Goal: Task Accomplishment & Management: Manage account settings

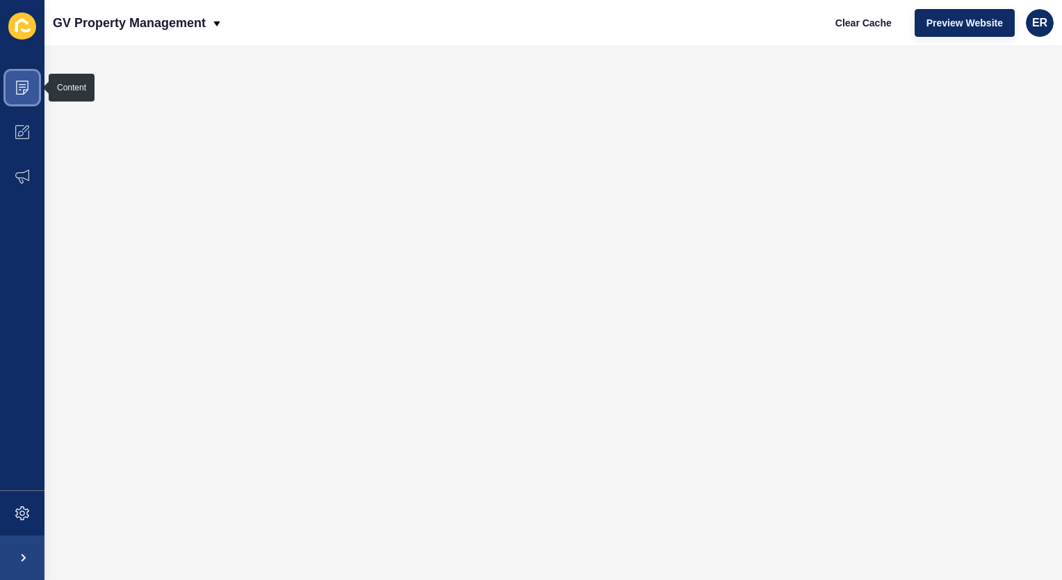
click at [28, 84] on icon at bounding box center [22, 88] width 13 height 14
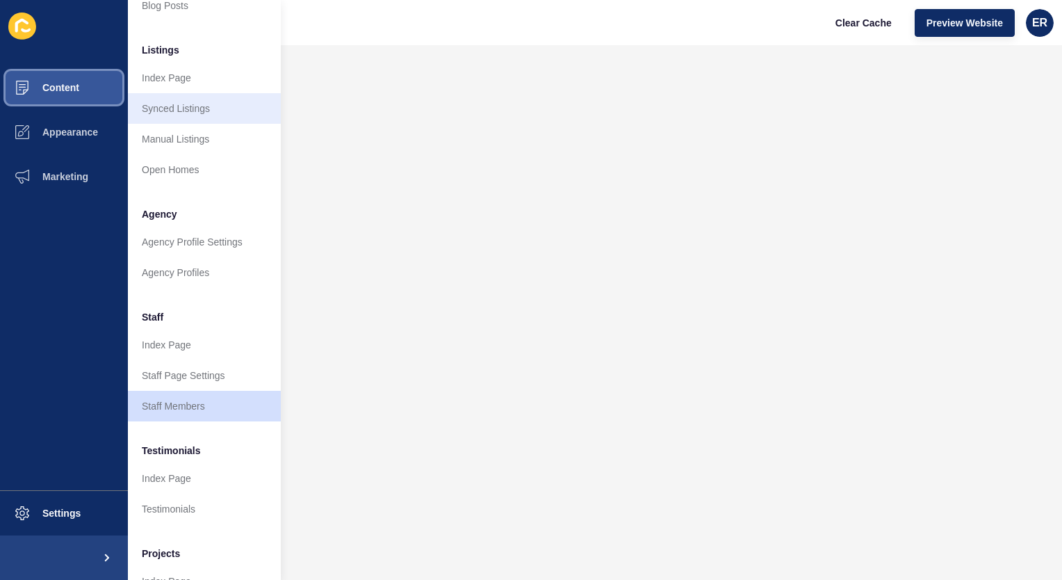
scroll to position [186, 0]
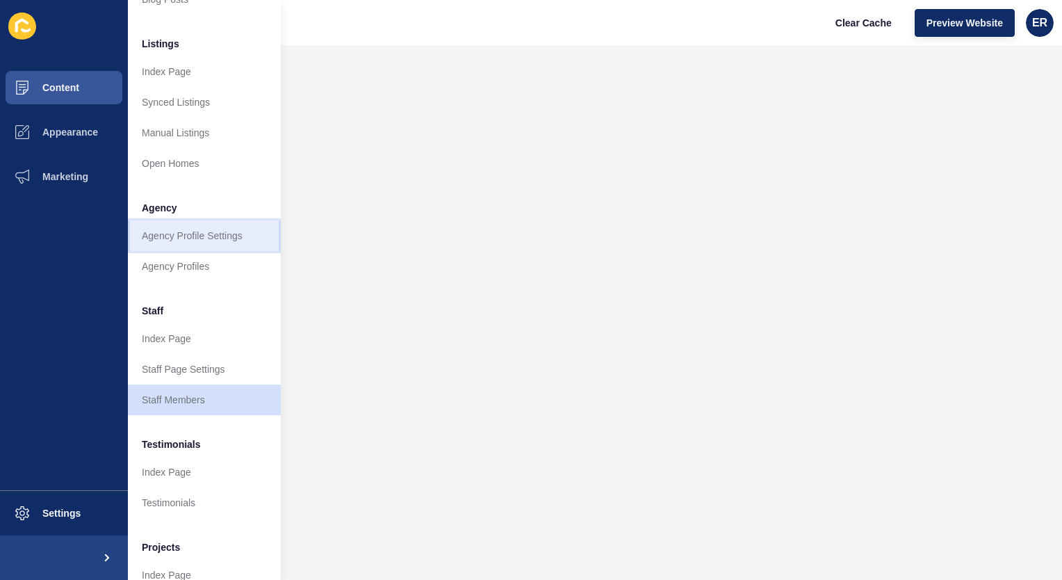
click at [213, 229] on link "Agency Profile Settings" at bounding box center [204, 235] width 153 height 31
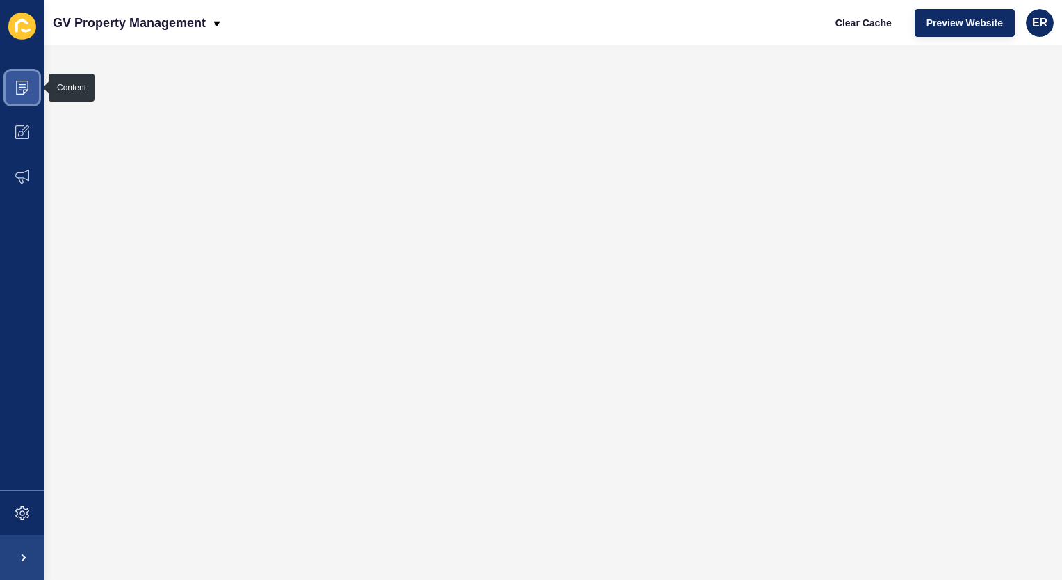
click at [17, 88] on icon at bounding box center [22, 88] width 14 height 14
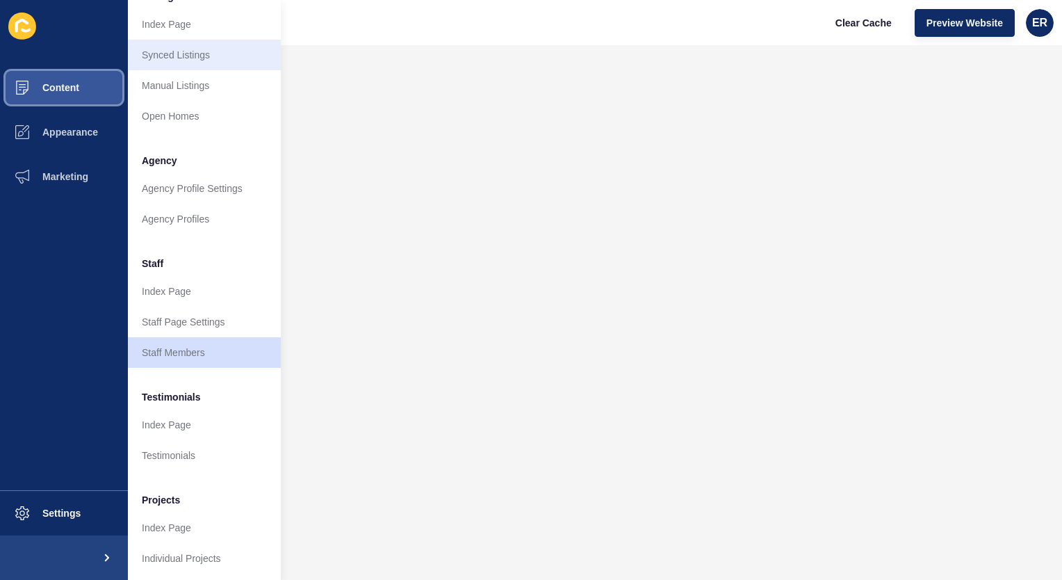
scroll to position [245, 0]
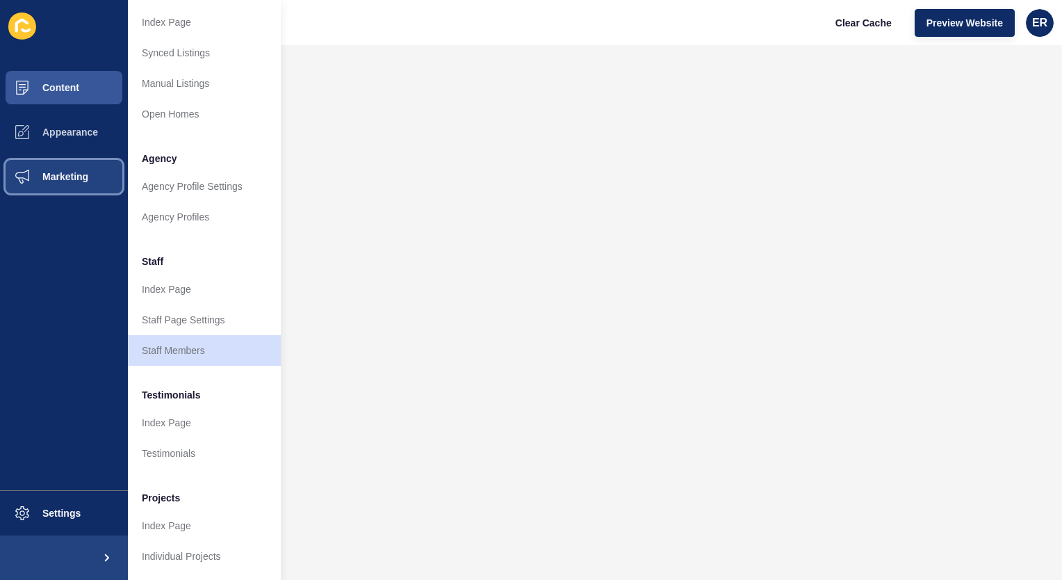
click at [69, 177] on span "Marketing" at bounding box center [43, 176] width 90 height 11
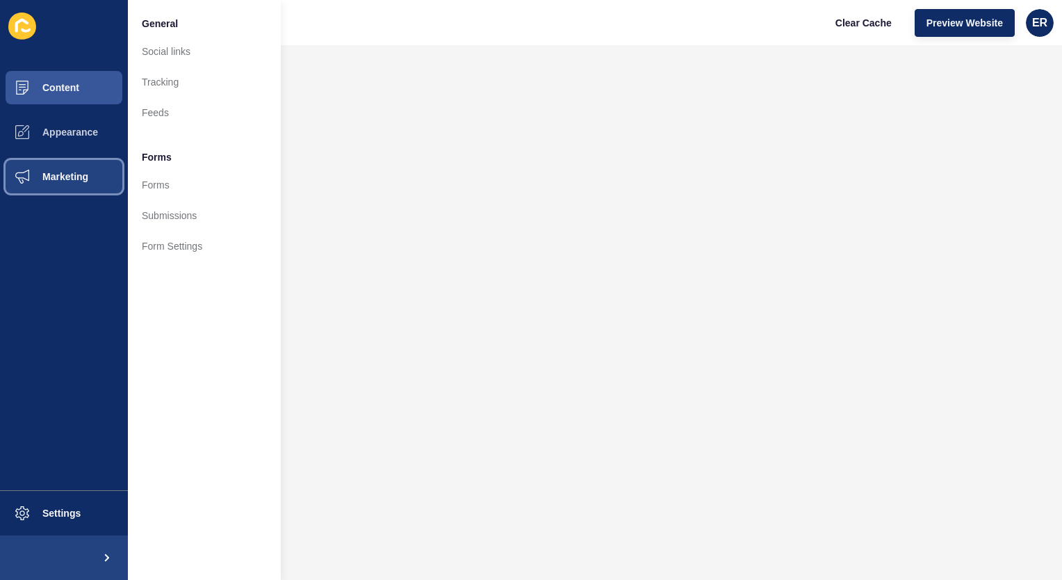
scroll to position [0, 0]
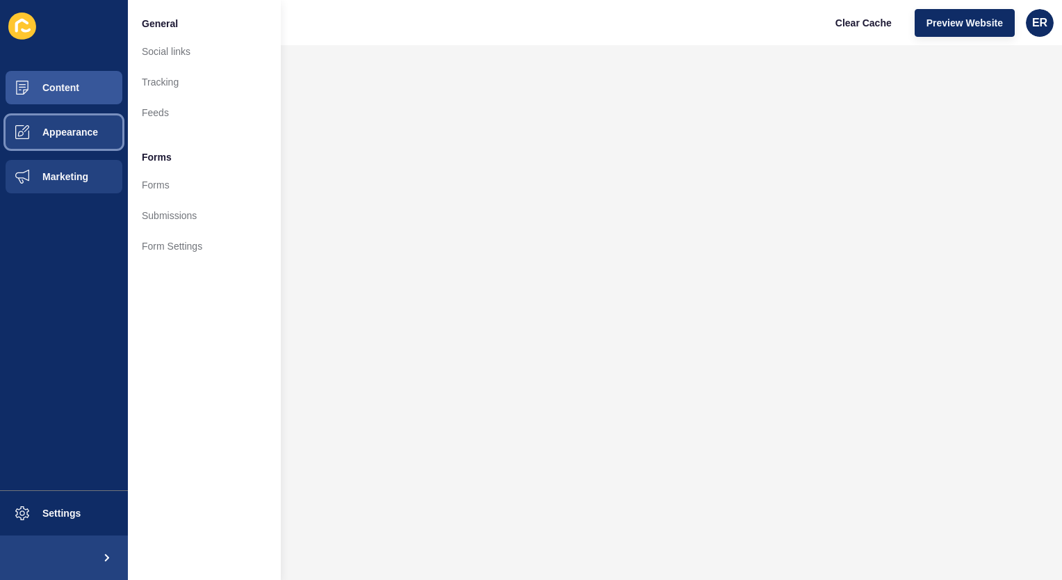
click at [71, 136] on span "Appearance" at bounding box center [48, 131] width 100 height 11
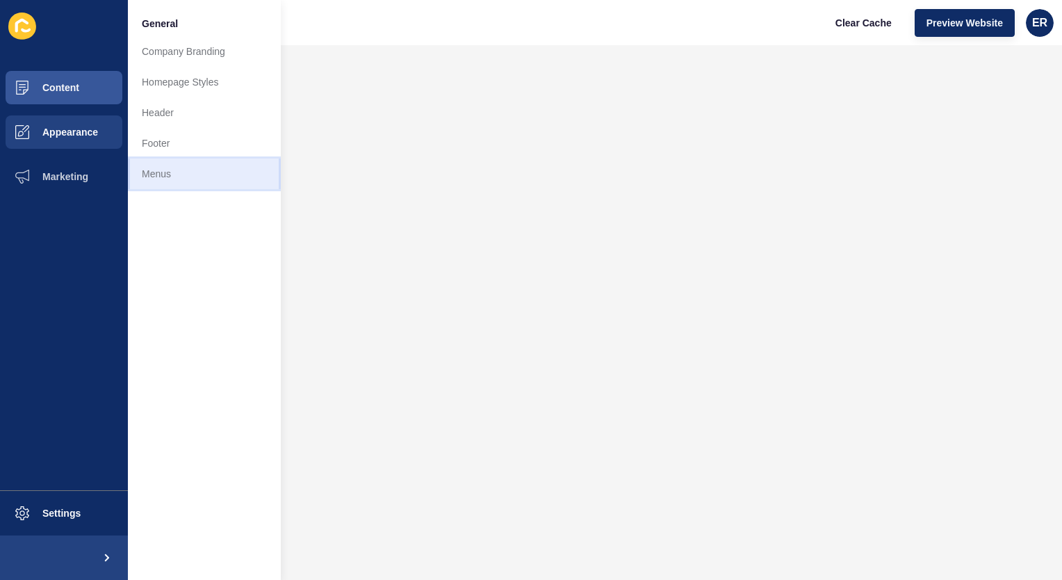
click at [187, 174] on link "Menus" at bounding box center [204, 173] width 153 height 31
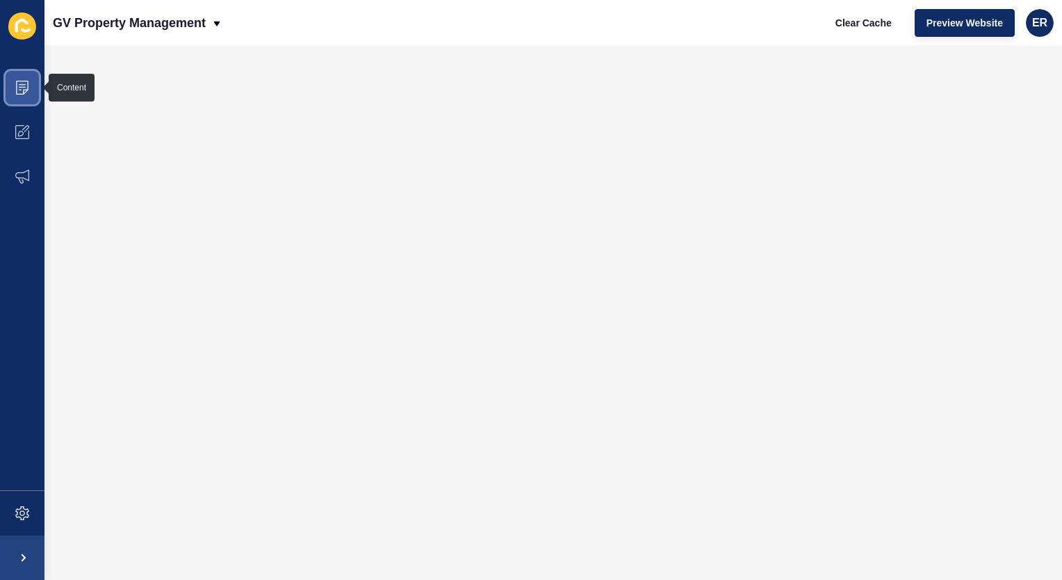
click at [17, 93] on icon at bounding box center [22, 88] width 14 height 14
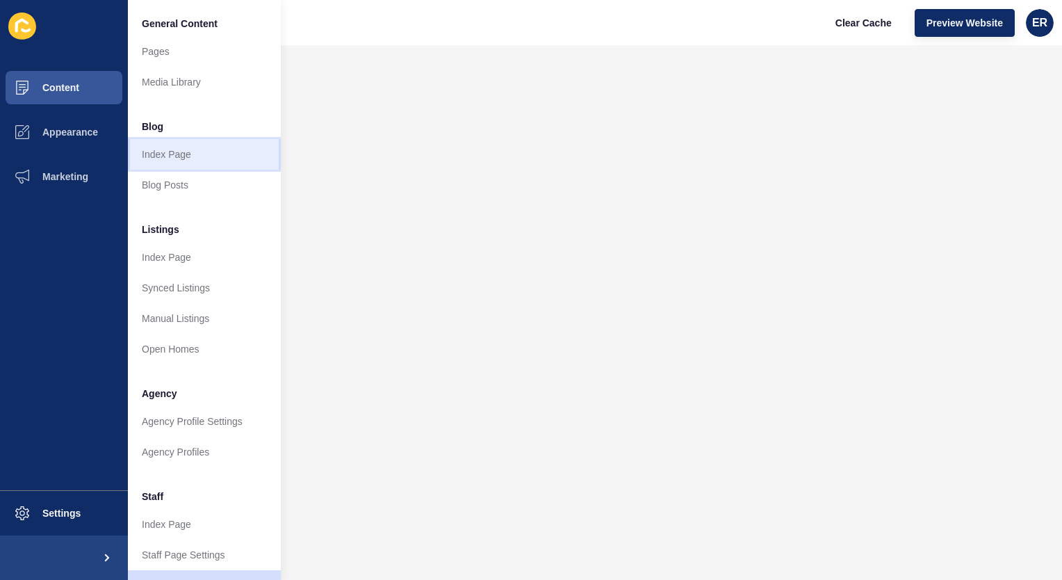
click at [198, 147] on link "Index Page" at bounding box center [204, 154] width 153 height 31
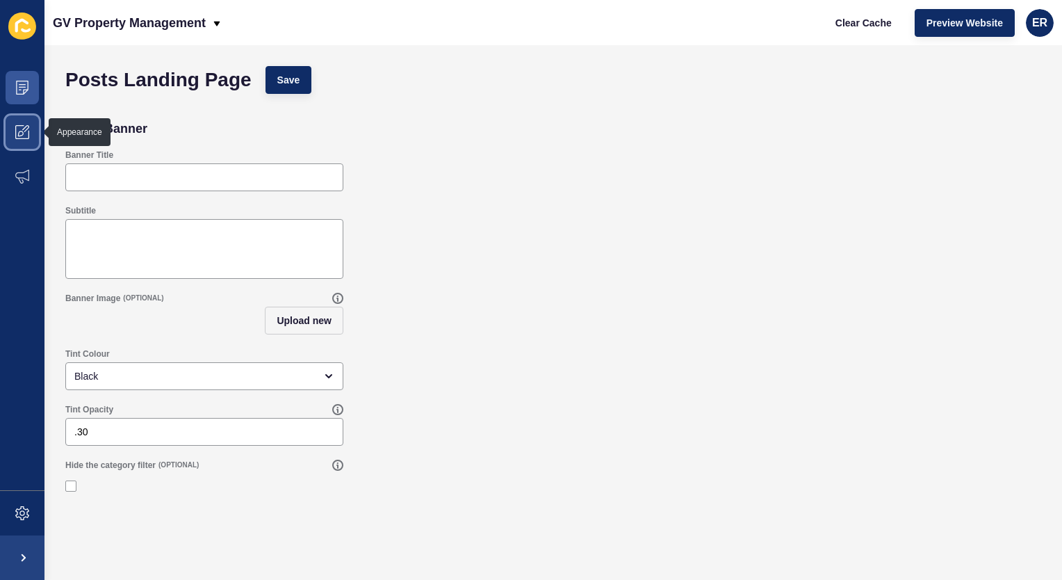
click at [17, 128] on icon at bounding box center [22, 132] width 14 height 14
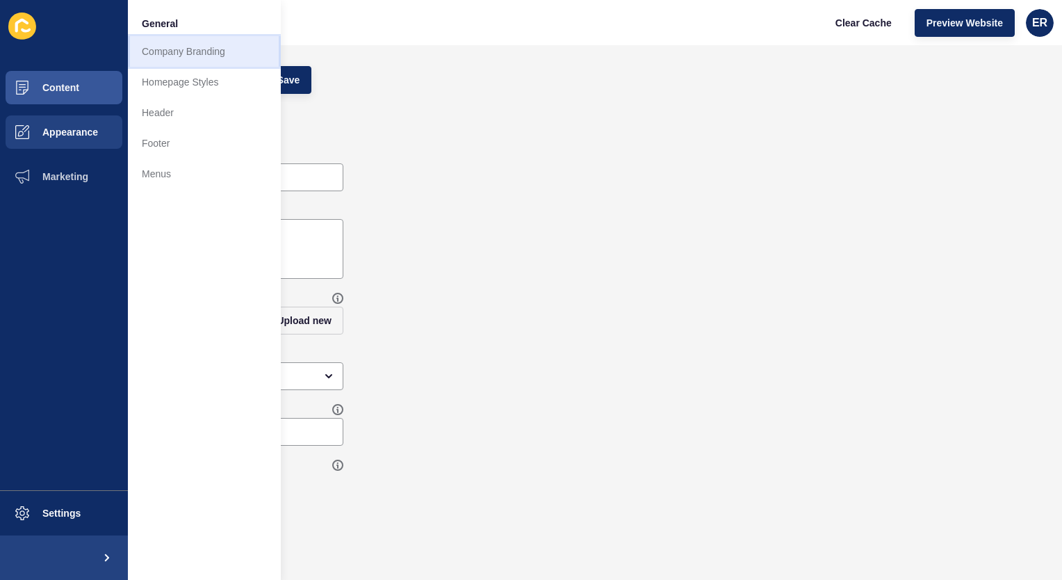
click at [177, 51] on link "Company Branding" at bounding box center [204, 51] width 153 height 31
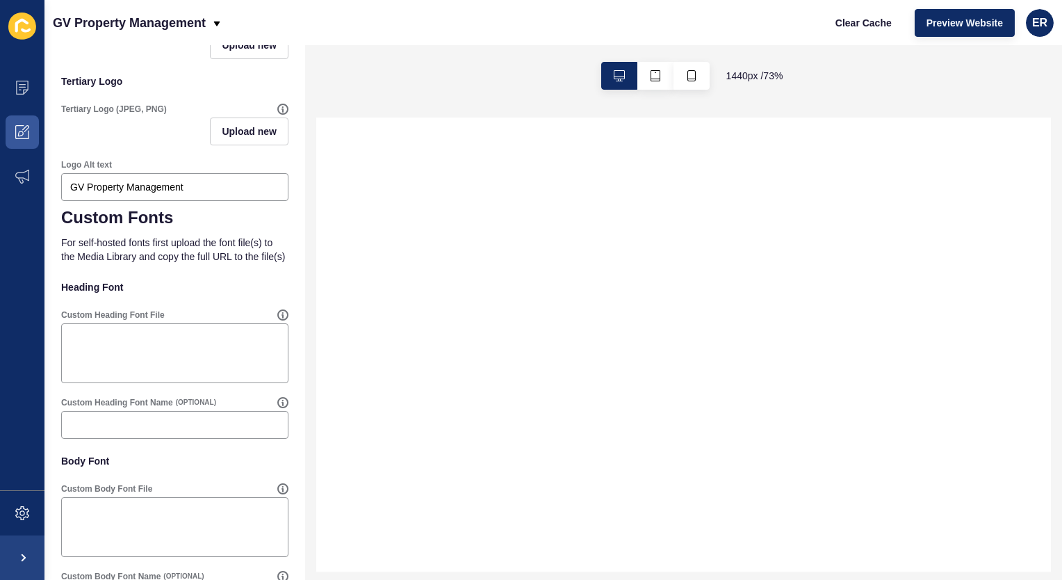
select select
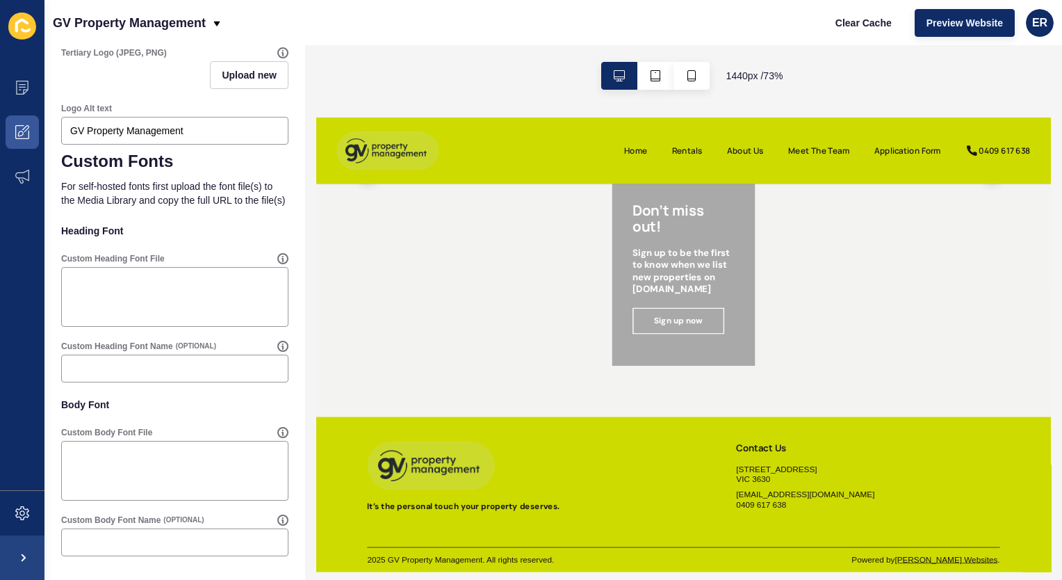
scroll to position [1678, 0]
click at [19, 125] on icon at bounding box center [22, 132] width 14 height 14
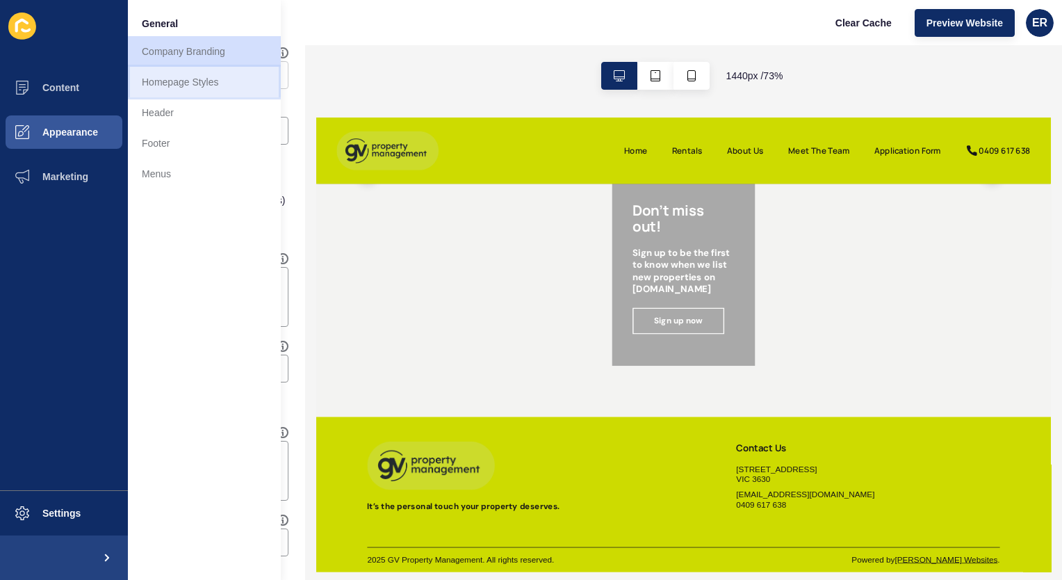
click at [180, 79] on link "Homepage Styles" at bounding box center [204, 82] width 153 height 31
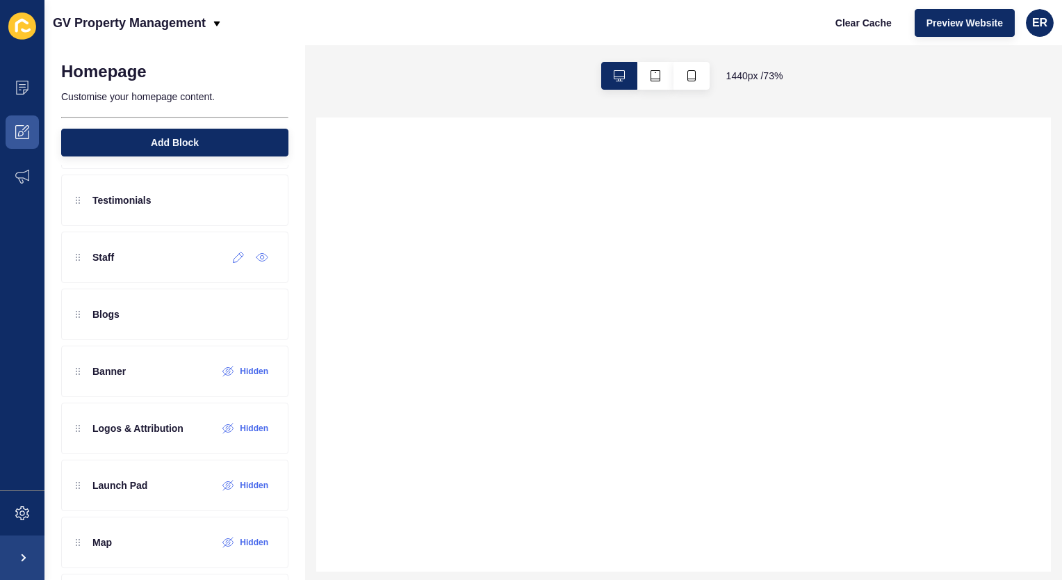
select select
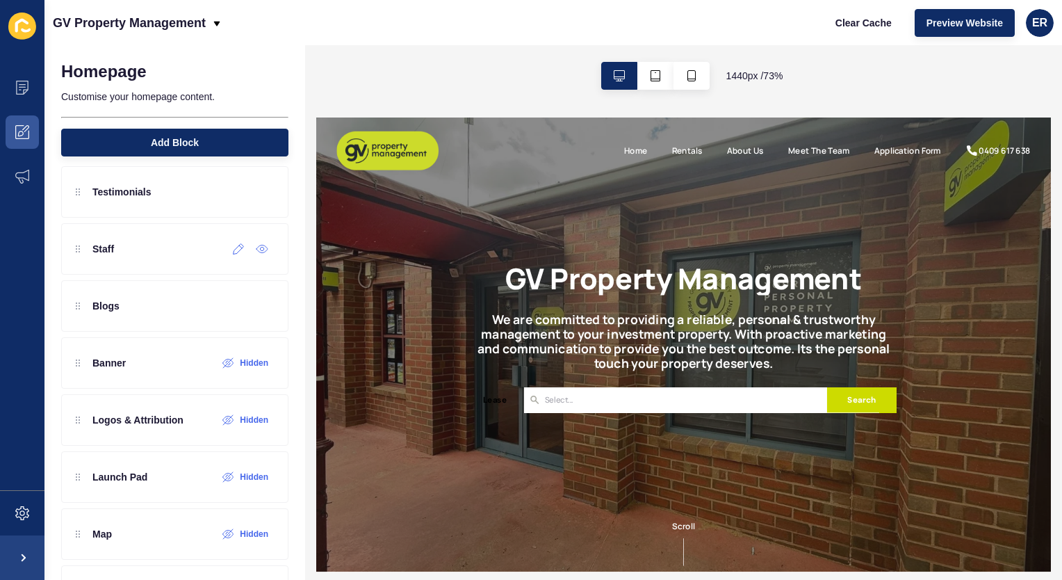
scroll to position [183, 0]
click at [232, 254] on div at bounding box center [238, 249] width 23 height 22
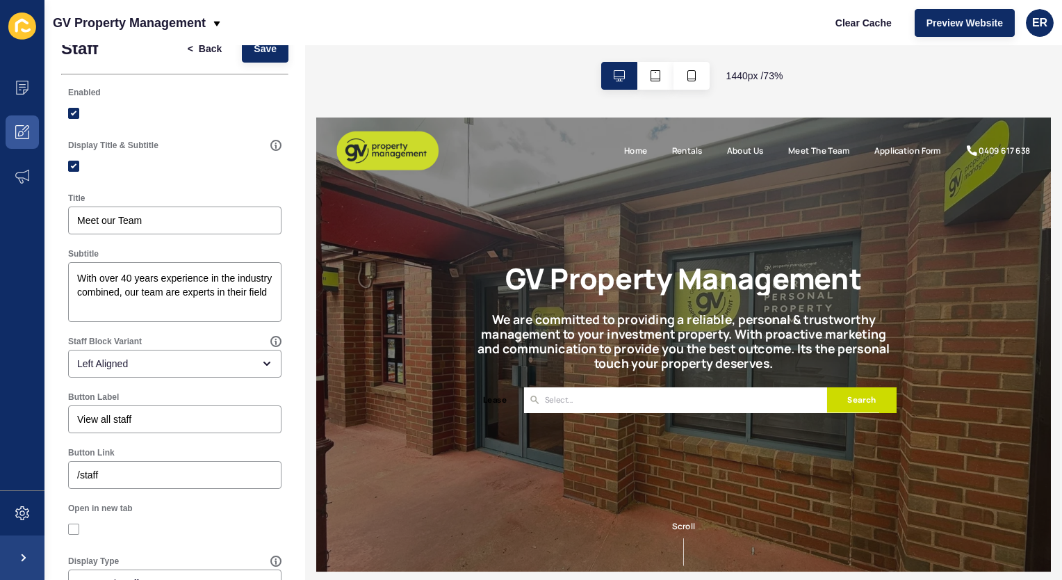
scroll to position [28, 0]
click at [145, 298] on textarea "With over 40 years experience in the industry combined, our team are experts in…" at bounding box center [174, 291] width 209 height 56
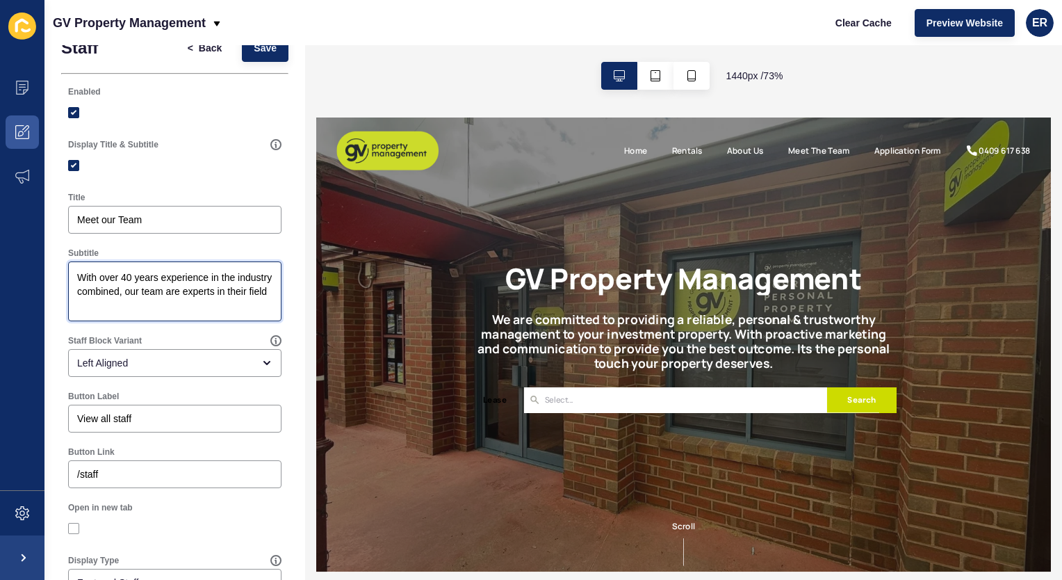
click at [145, 298] on textarea "With over 40 years experience in the industry combined, our team are experts in…" at bounding box center [174, 291] width 209 height 56
click at [145, 279] on textarea "With experience throughout [GEOGRAPHIC_DATA]" at bounding box center [174, 291] width 209 height 56
click at [197, 290] on textarea "With experience in Real Estate throughout [GEOGRAPHIC_DATA]" at bounding box center [174, 291] width 209 height 56
click at [267, 270] on textarea "With experience in Real Estate throughout [GEOGRAPHIC_DATA]" at bounding box center [174, 291] width 209 height 56
click at [190, 293] on textarea "With experience in Real Estate throughout the [GEOGRAPHIC_DATA]" at bounding box center [174, 291] width 209 height 56
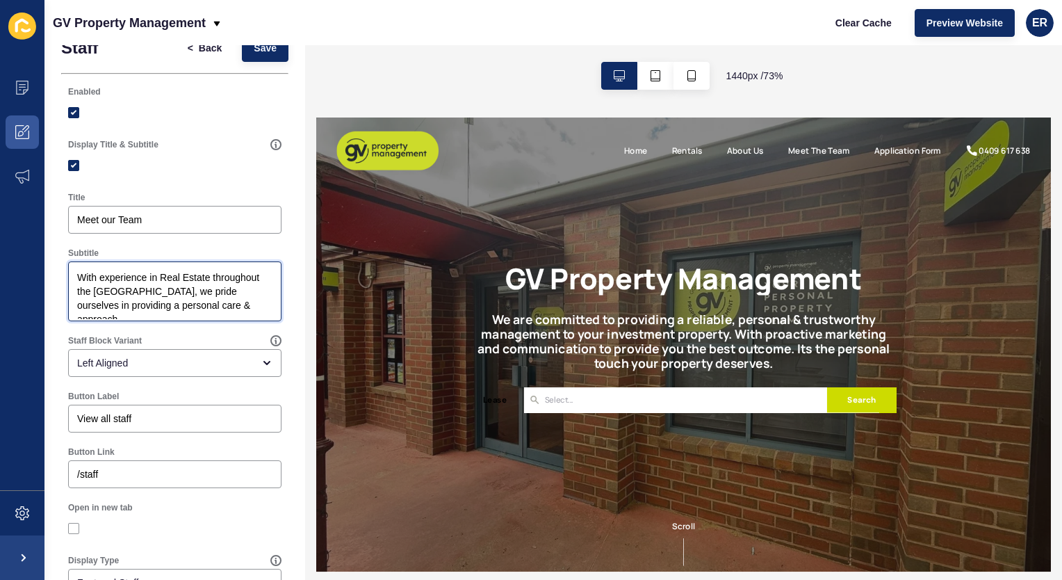
click at [252, 304] on textarea "With experience in Real Estate throughout the [GEOGRAPHIC_DATA], we pride ourse…" at bounding box center [174, 291] width 209 height 56
type textarea "With experience in Real Estate throughout the [GEOGRAPHIC_DATA], we pride ourse…"
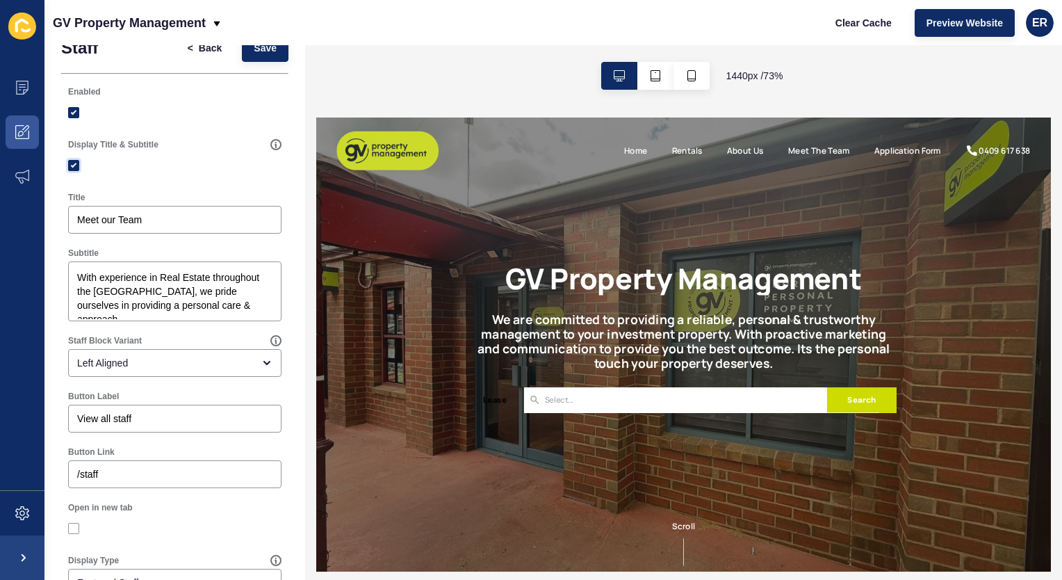
click at [75, 167] on label at bounding box center [73, 165] width 11 height 11
click at [75, 167] on input "Display Title & Subtitle" at bounding box center [75, 165] width 9 height 9
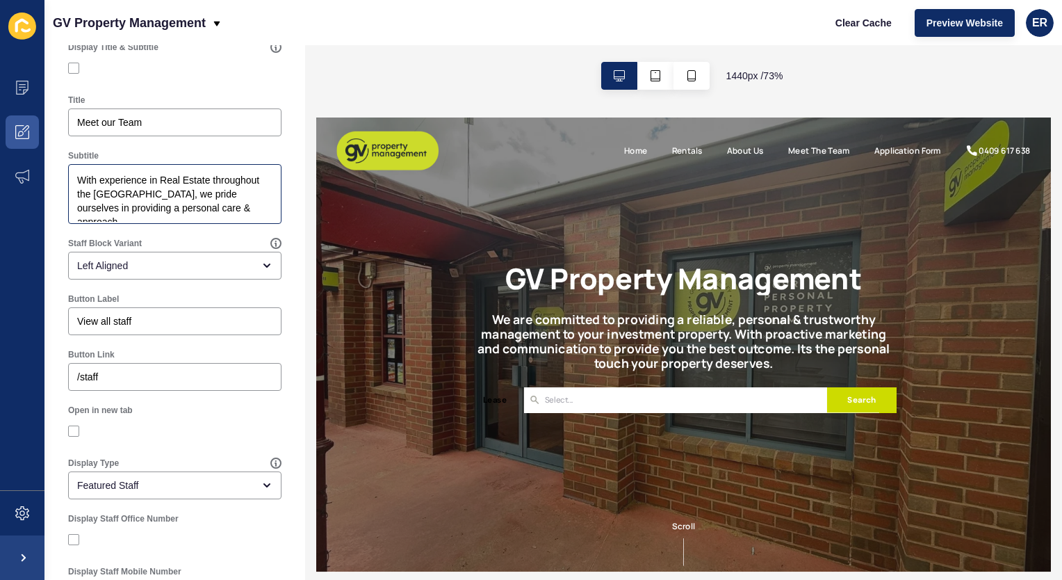
scroll to position [0, 0]
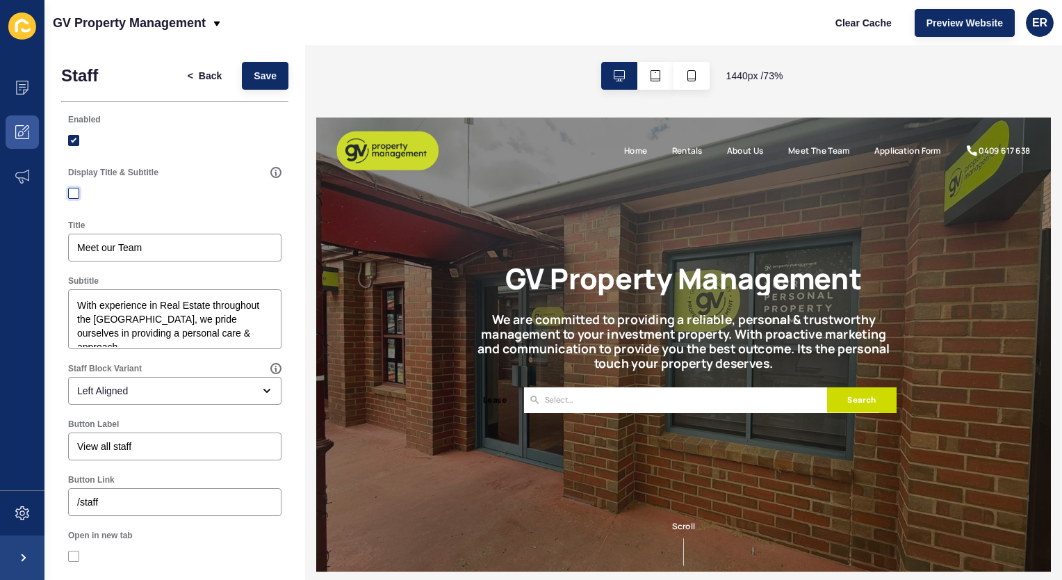
click at [72, 192] on label at bounding box center [73, 193] width 11 height 11
click at [72, 192] on input "Display Title & Subtitle" at bounding box center [75, 193] width 9 height 9
checkbox input "true"
click at [200, 318] on textarea "With experience in Real Estate throughout the [GEOGRAPHIC_DATA], we pride ourse…" at bounding box center [174, 319] width 209 height 56
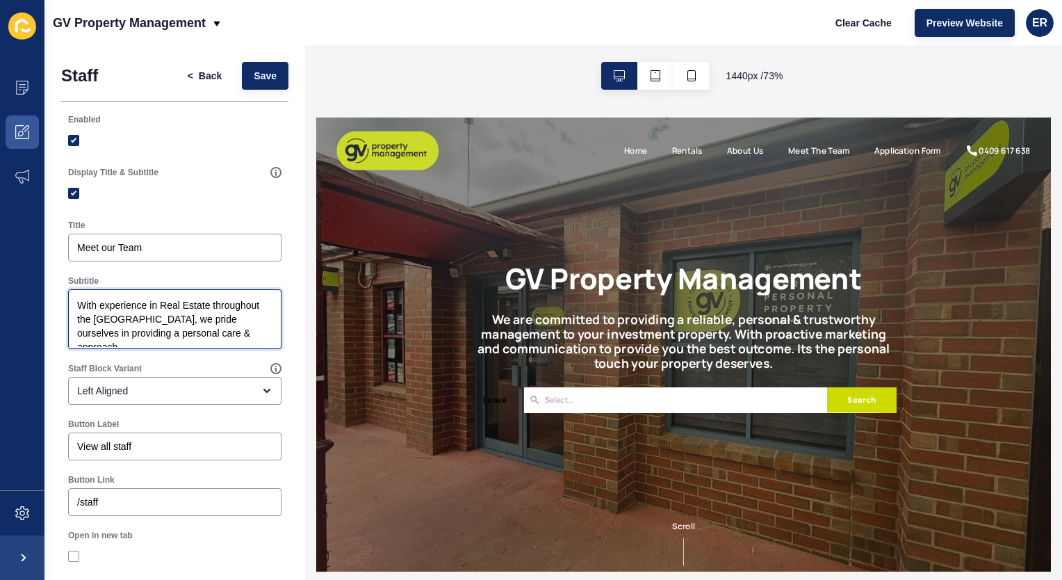
click at [200, 318] on textarea "With experience in Real Estate throughout the [GEOGRAPHIC_DATA], we pride ourse…" at bounding box center [174, 319] width 209 height 56
click at [157, 306] on textarea "Dedicated, organized, hard working & passionate in Real Estate throughout the […" at bounding box center [174, 319] width 209 height 56
click at [151, 330] on textarea "Dedicated, organised, hardworking & passionate in Real Estate throughout the [G…" at bounding box center [174, 319] width 209 height 56
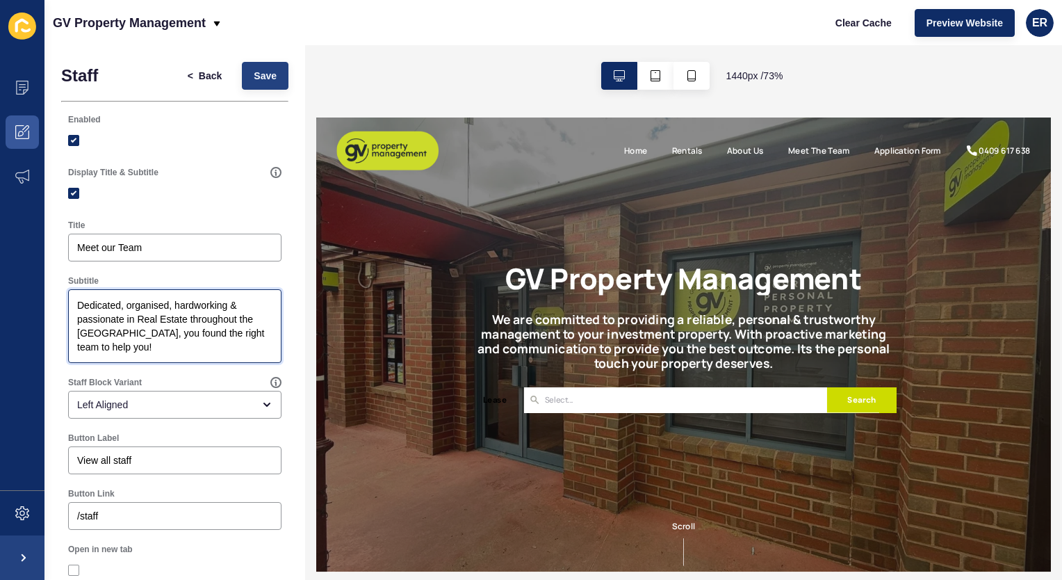
type textarea "Dedicated, organised, hardworking & passionate in Real Estate throughout the [G…"
click at [261, 69] on span "Save" at bounding box center [265, 76] width 23 height 14
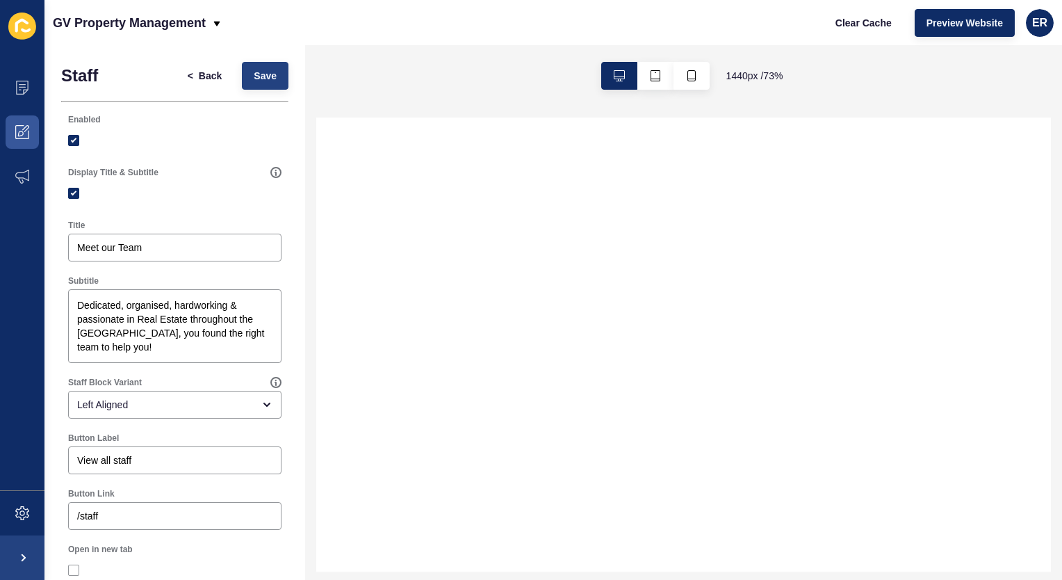
select select
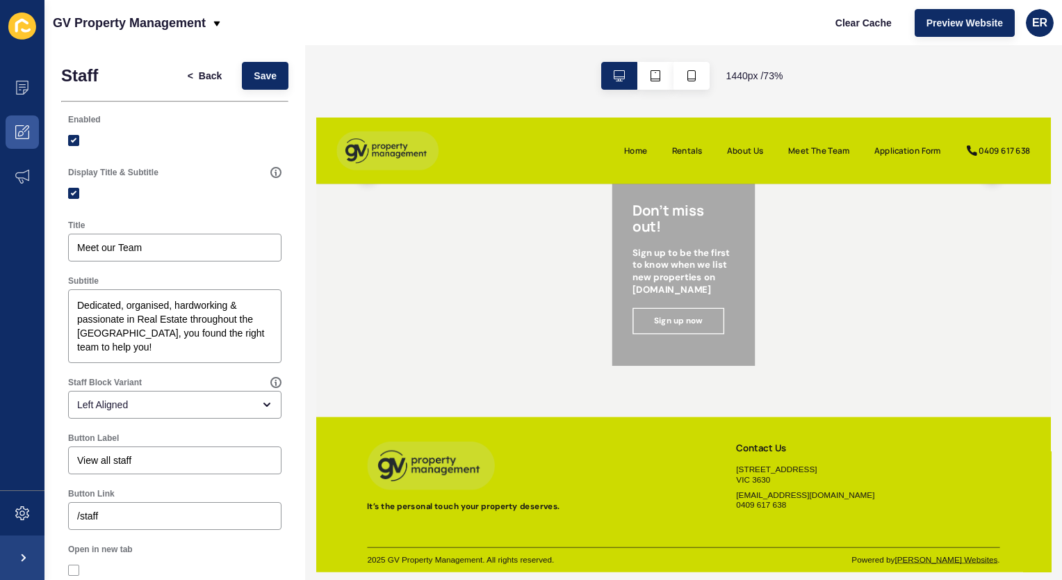
scroll to position [1793, 0]
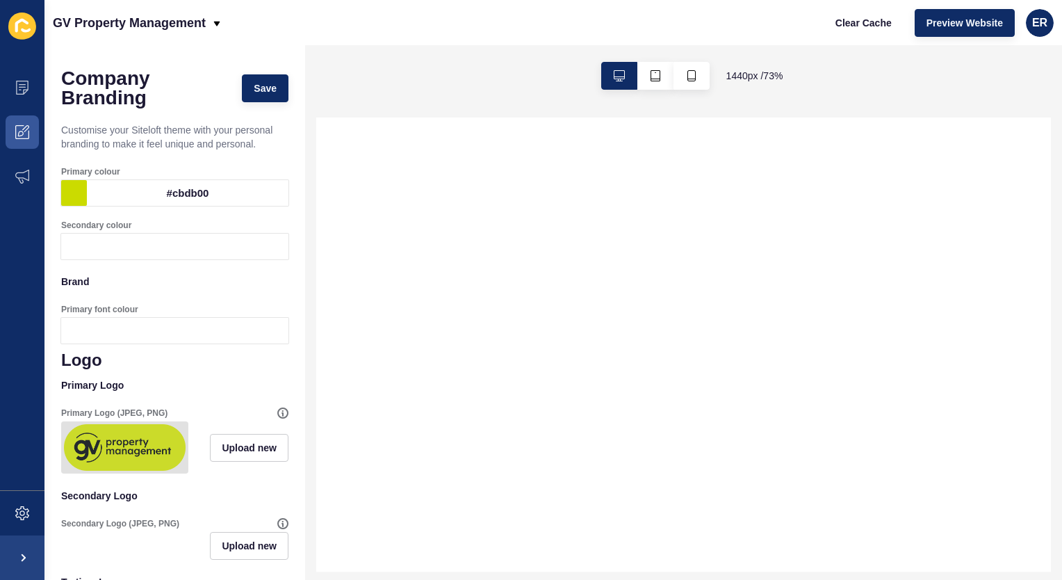
select select
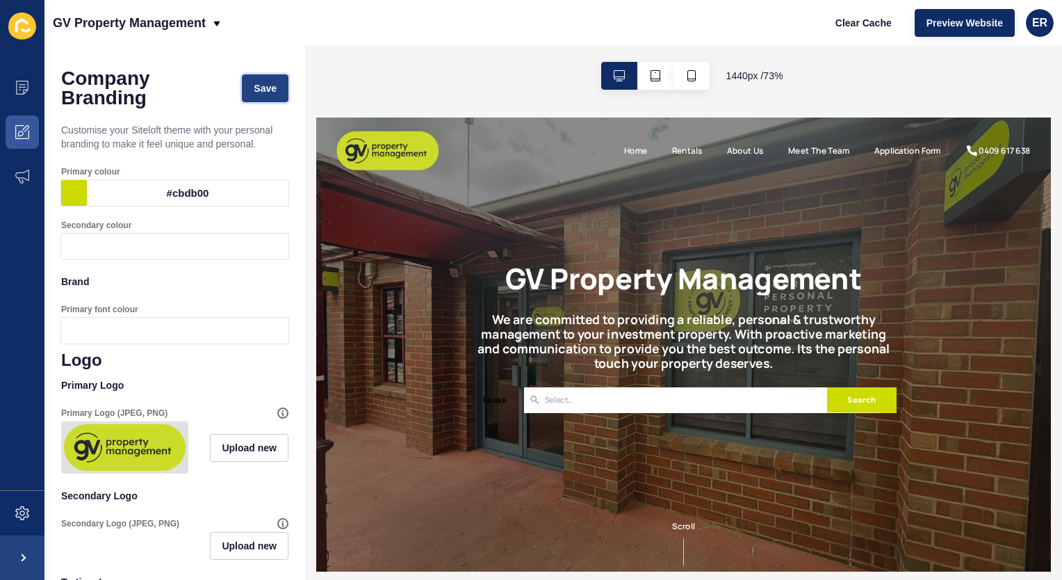
click at [254, 90] on span "Save" at bounding box center [265, 88] width 23 height 14
click at [21, 136] on icon at bounding box center [21, 134] width 6 height 6
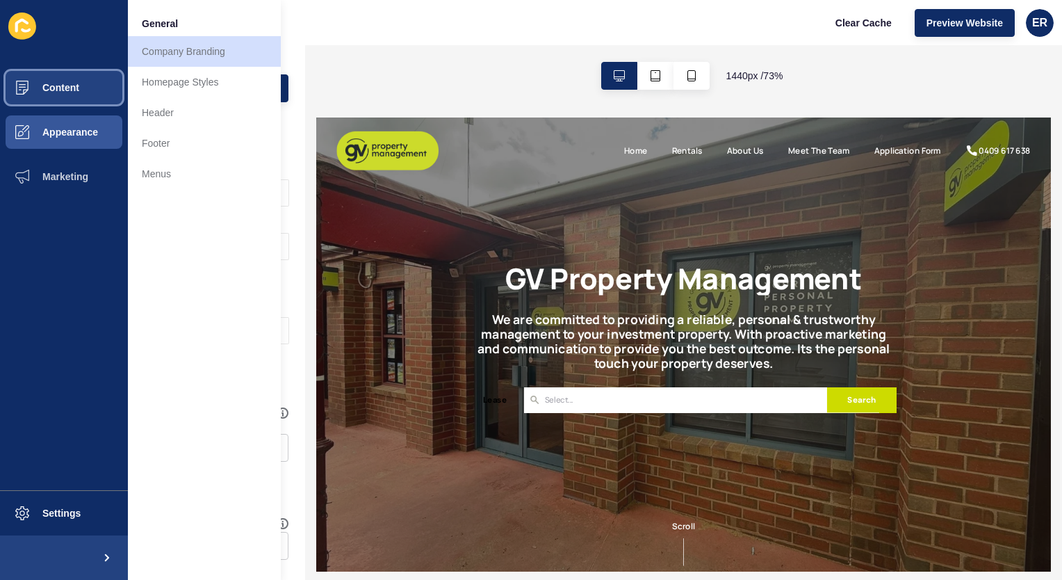
click at [72, 90] on span "Content" at bounding box center [38, 87] width 81 height 11
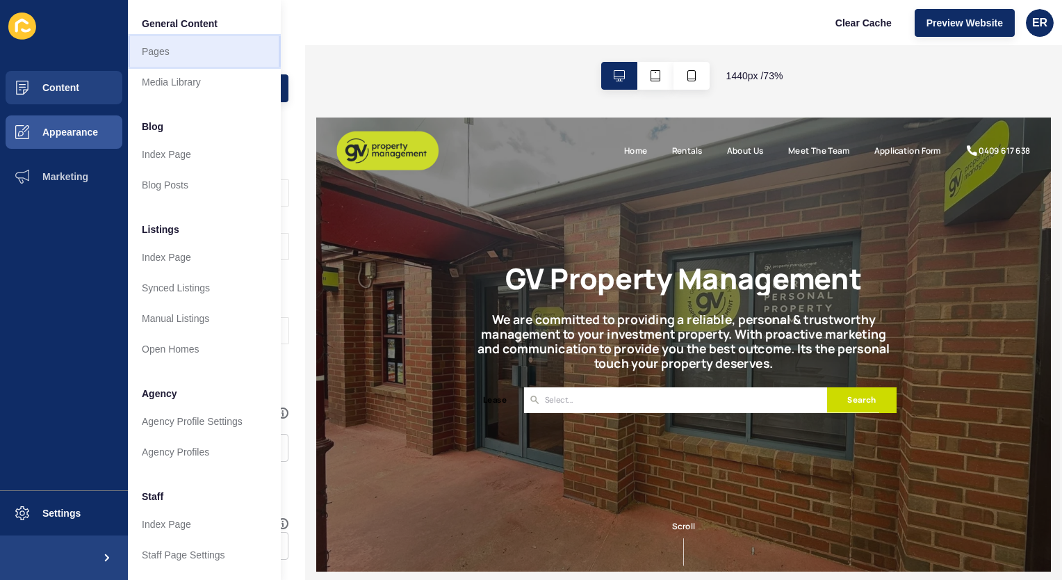
click at [158, 51] on link "Pages" at bounding box center [204, 51] width 153 height 31
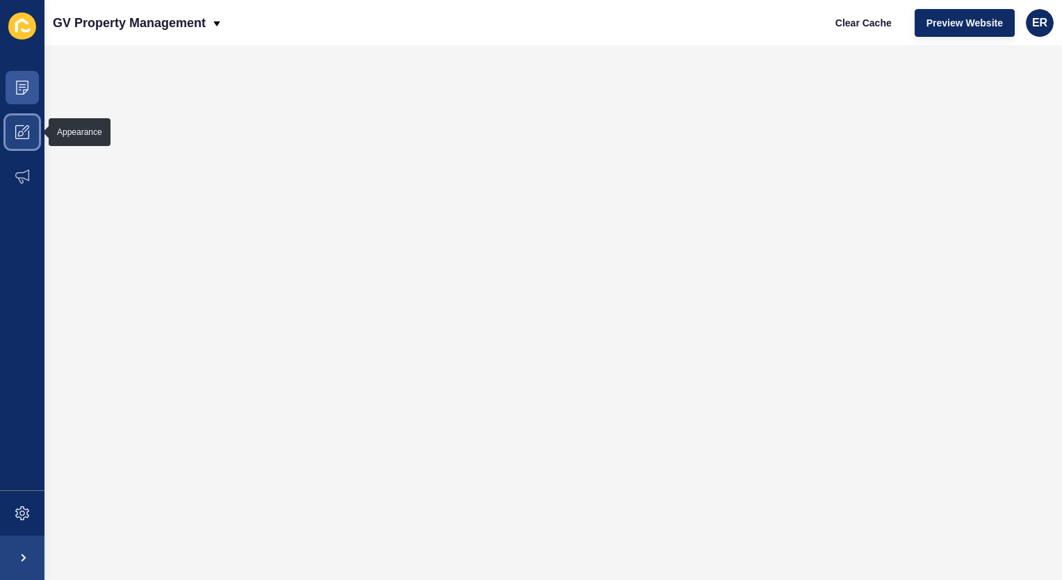
click at [25, 126] on icon at bounding box center [22, 132] width 14 height 14
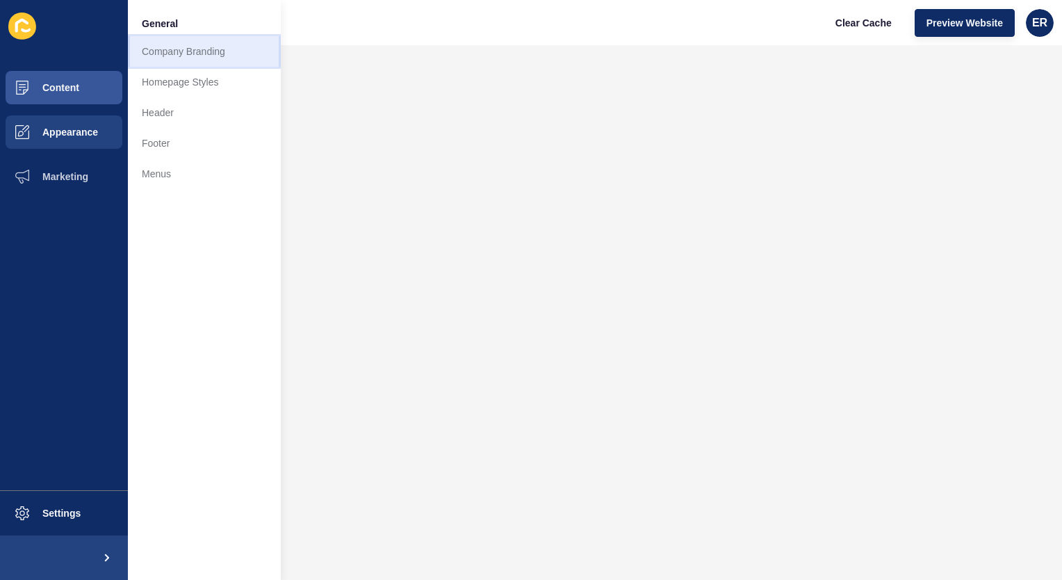
click at [167, 47] on link "Company Branding" at bounding box center [204, 51] width 153 height 31
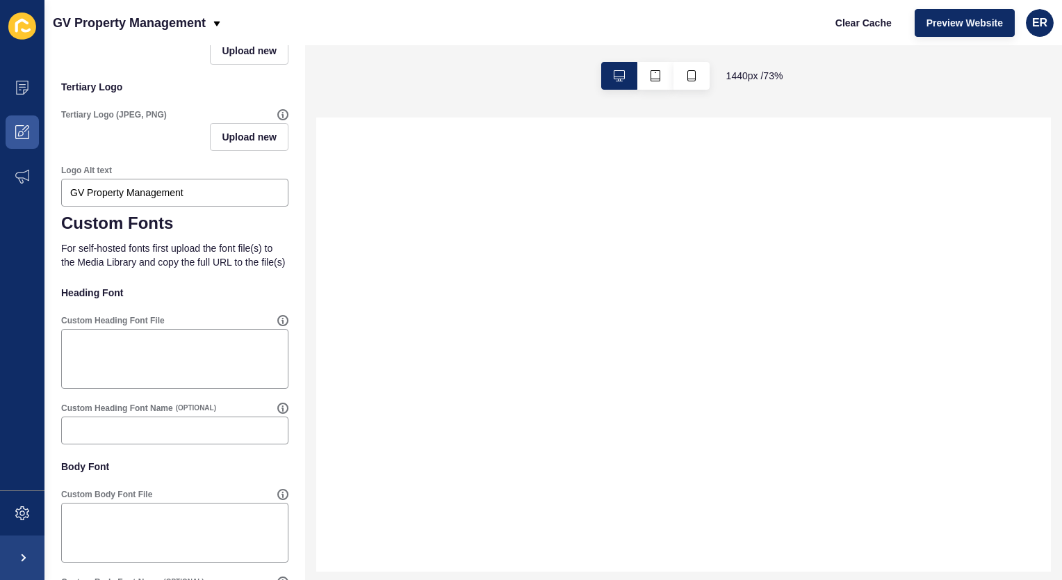
scroll to position [580, 0]
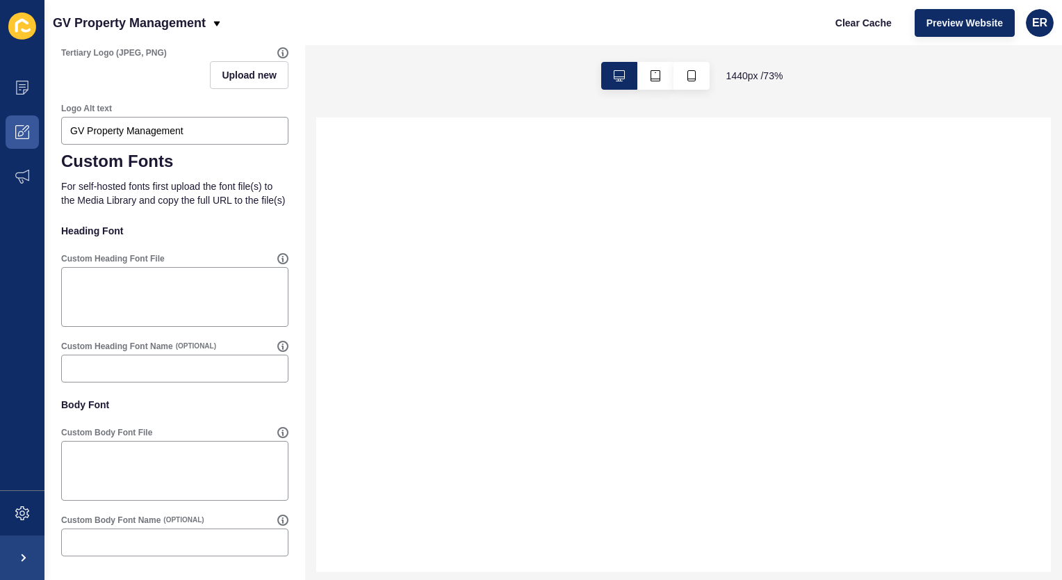
select select
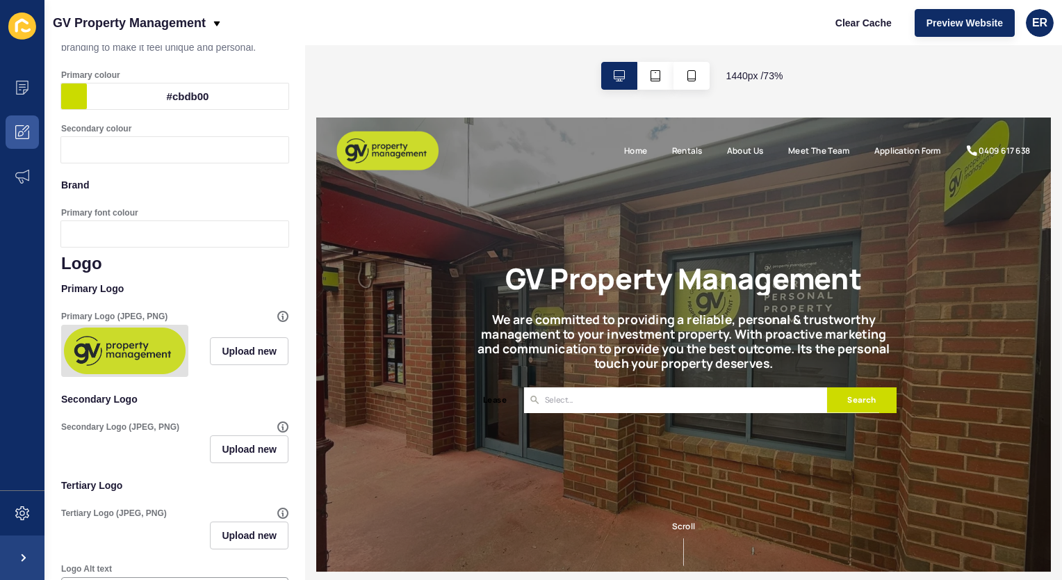
scroll to position [0, 0]
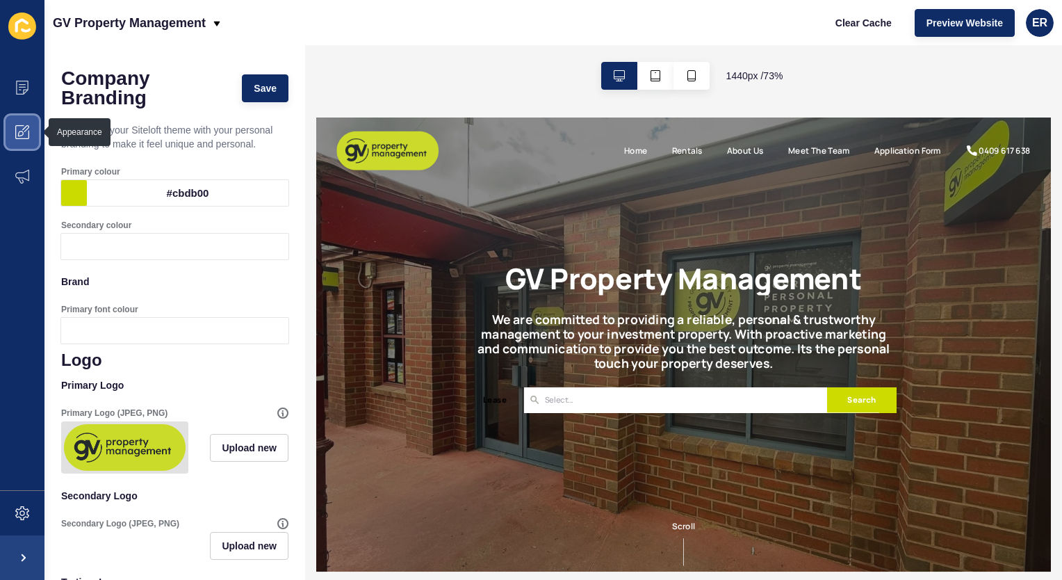
click at [26, 127] on icon at bounding box center [22, 132] width 14 height 14
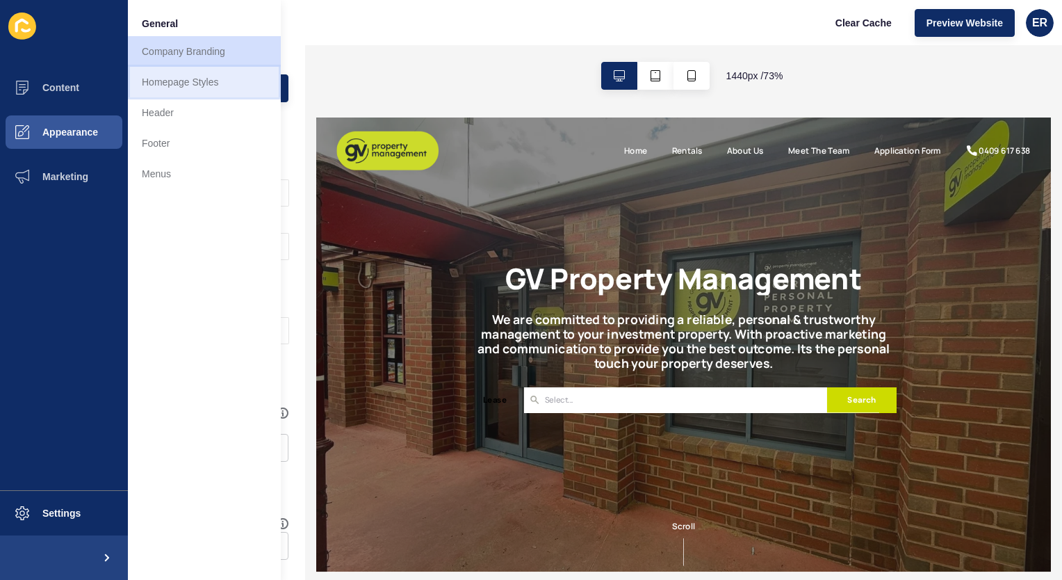
click at [191, 78] on link "Homepage Styles" at bounding box center [204, 82] width 153 height 31
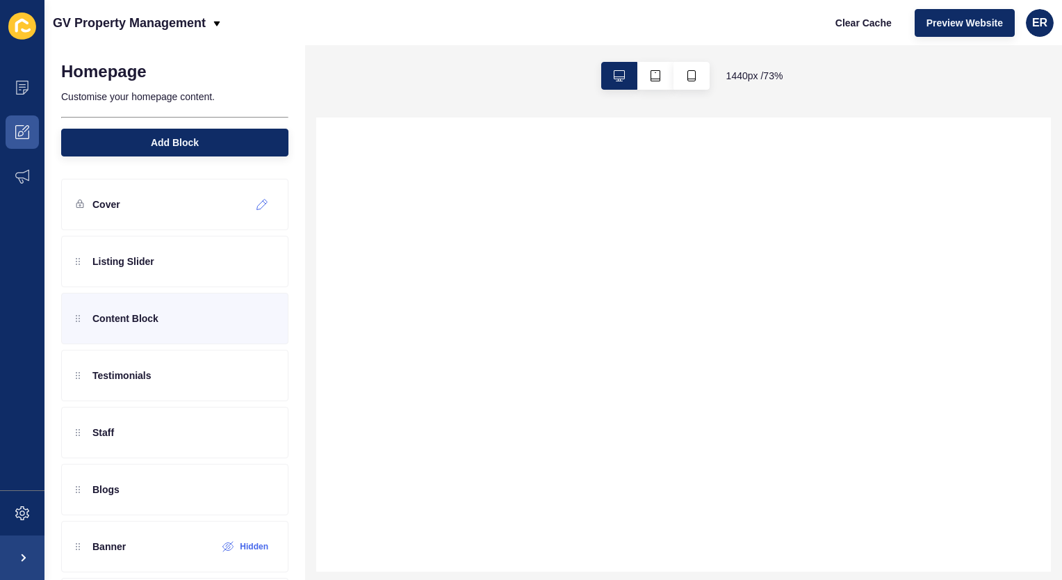
select select
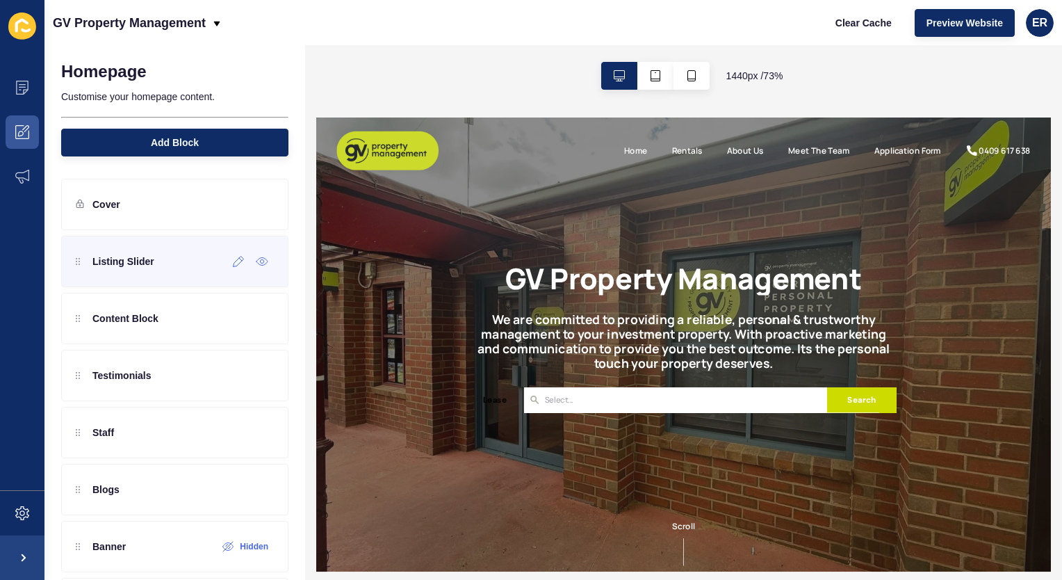
click at [81, 268] on div "Listing Slider" at bounding box center [115, 261] width 79 height 22
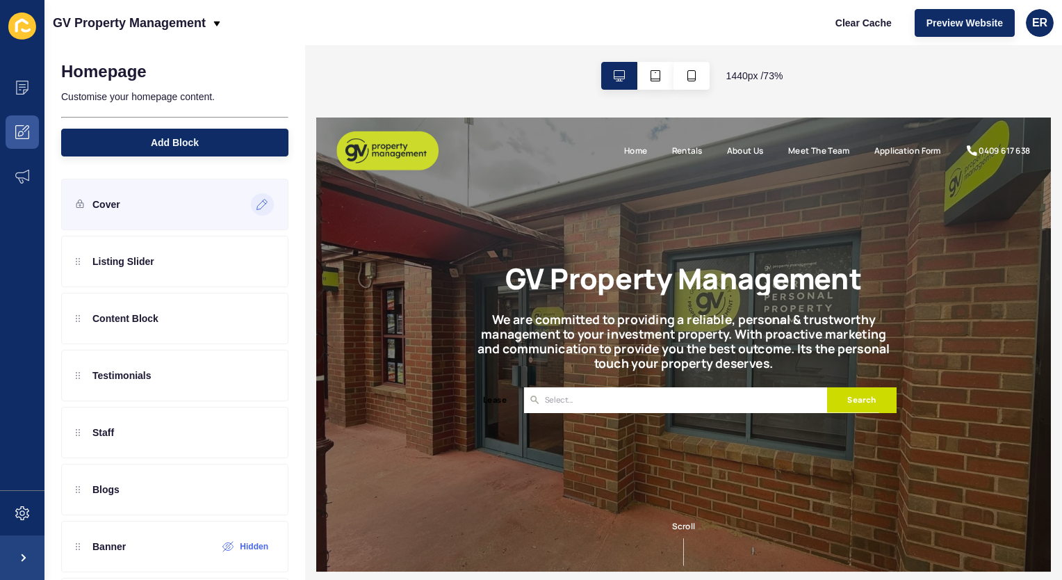
click at [256, 203] on icon at bounding box center [262, 204] width 12 height 11
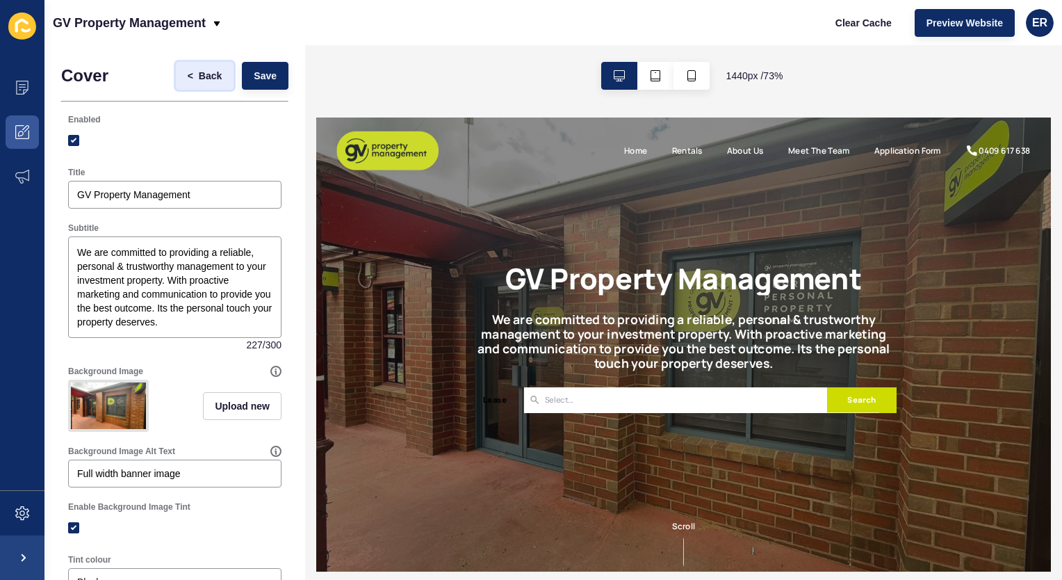
click at [199, 77] on span "Back" at bounding box center [210, 76] width 23 height 14
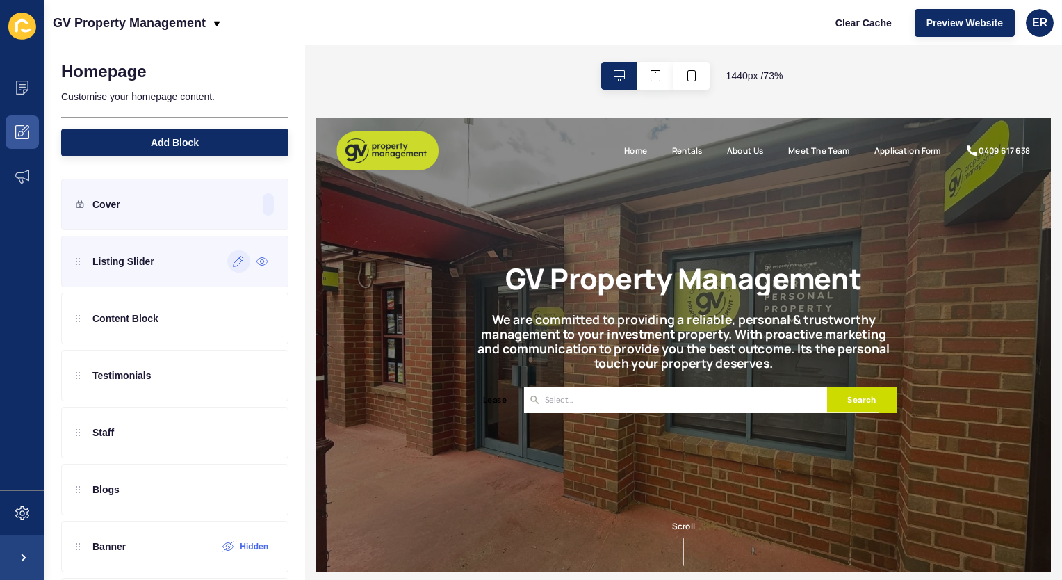
click at [233, 260] on icon at bounding box center [239, 261] width 12 height 11
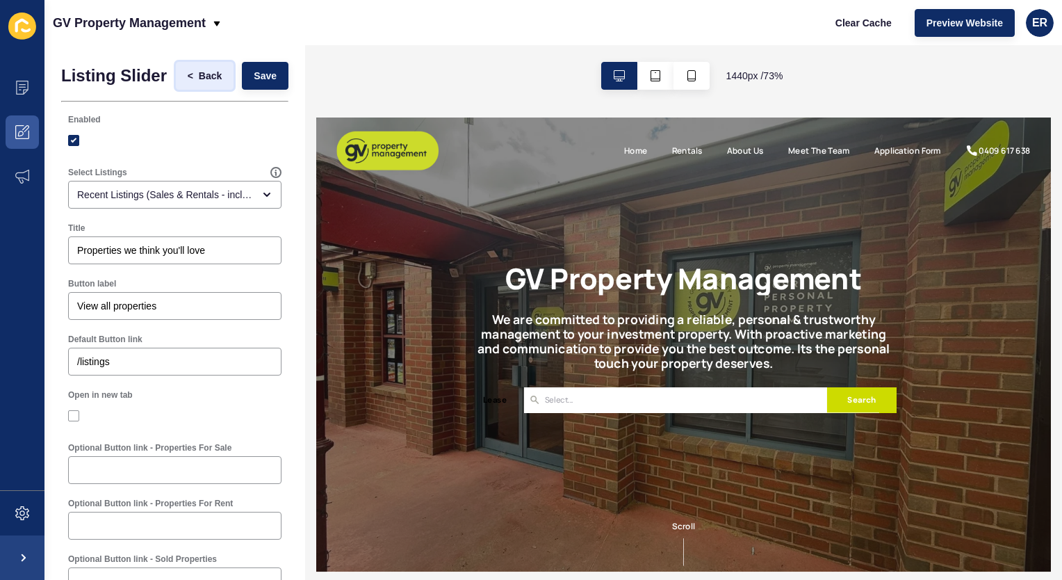
click at [202, 83] on span "Back" at bounding box center [210, 76] width 23 height 14
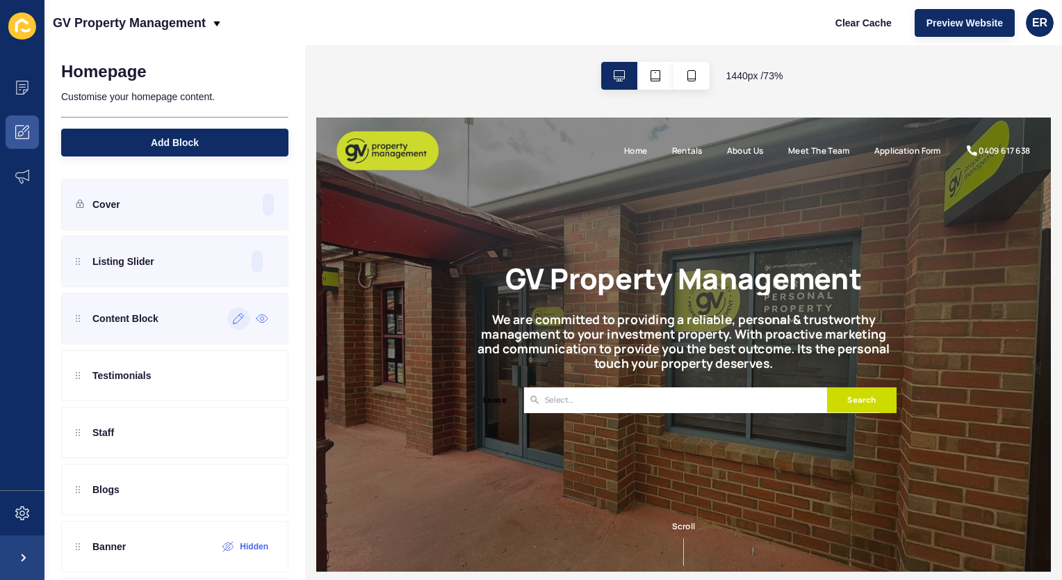
click at [233, 318] on icon at bounding box center [239, 318] width 12 height 11
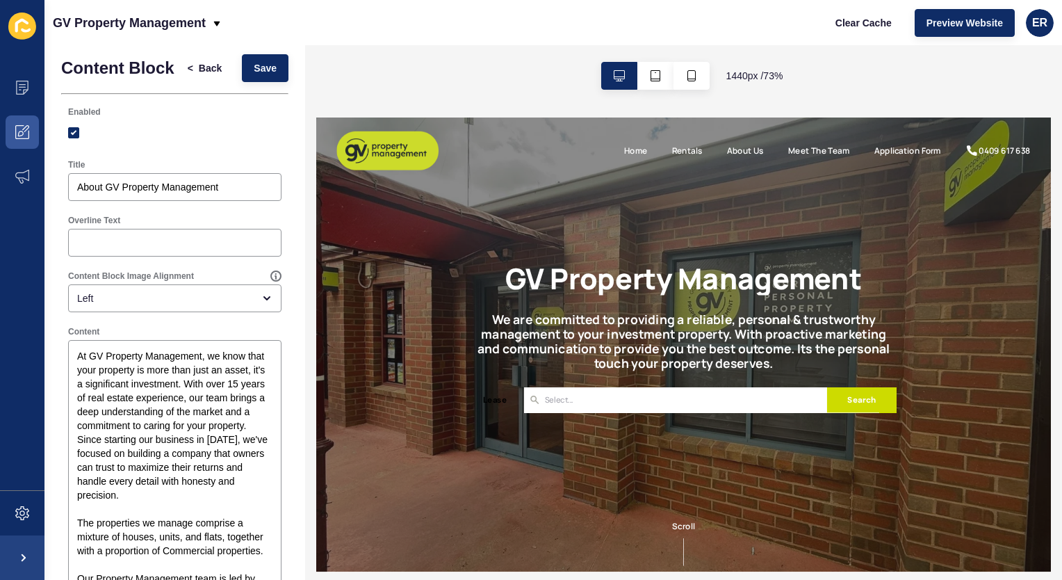
scroll to position [7, 0]
